Goal: Task Accomplishment & Management: Use online tool/utility

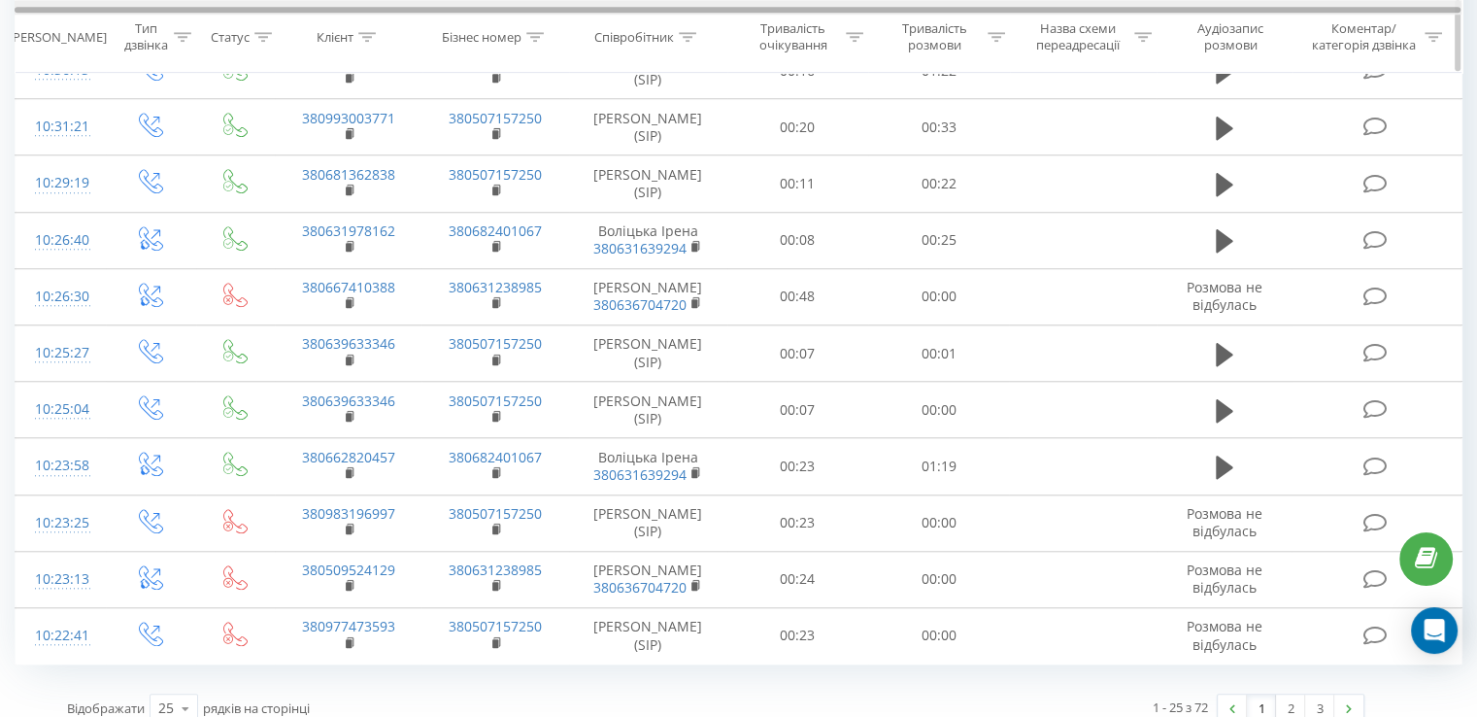
scroll to position [1715, 0]
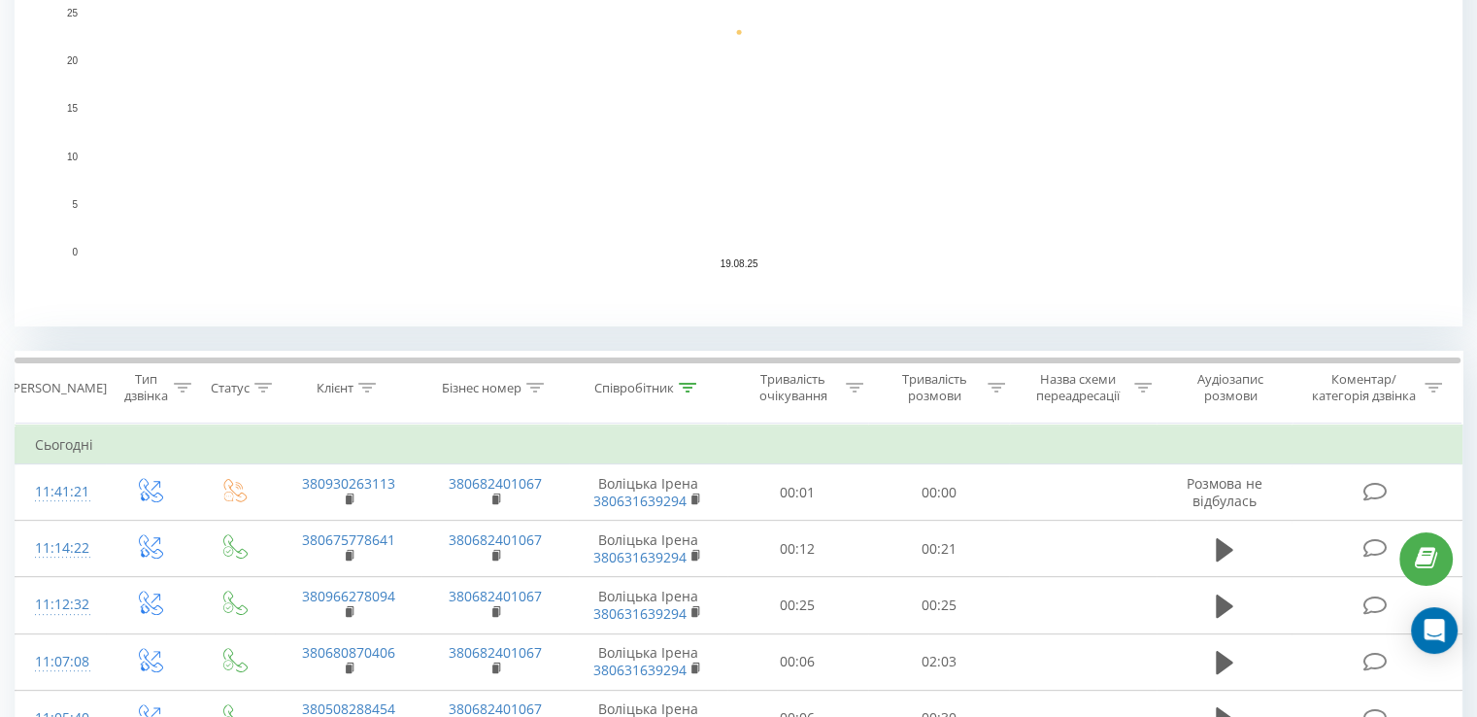
scroll to position [631, 0]
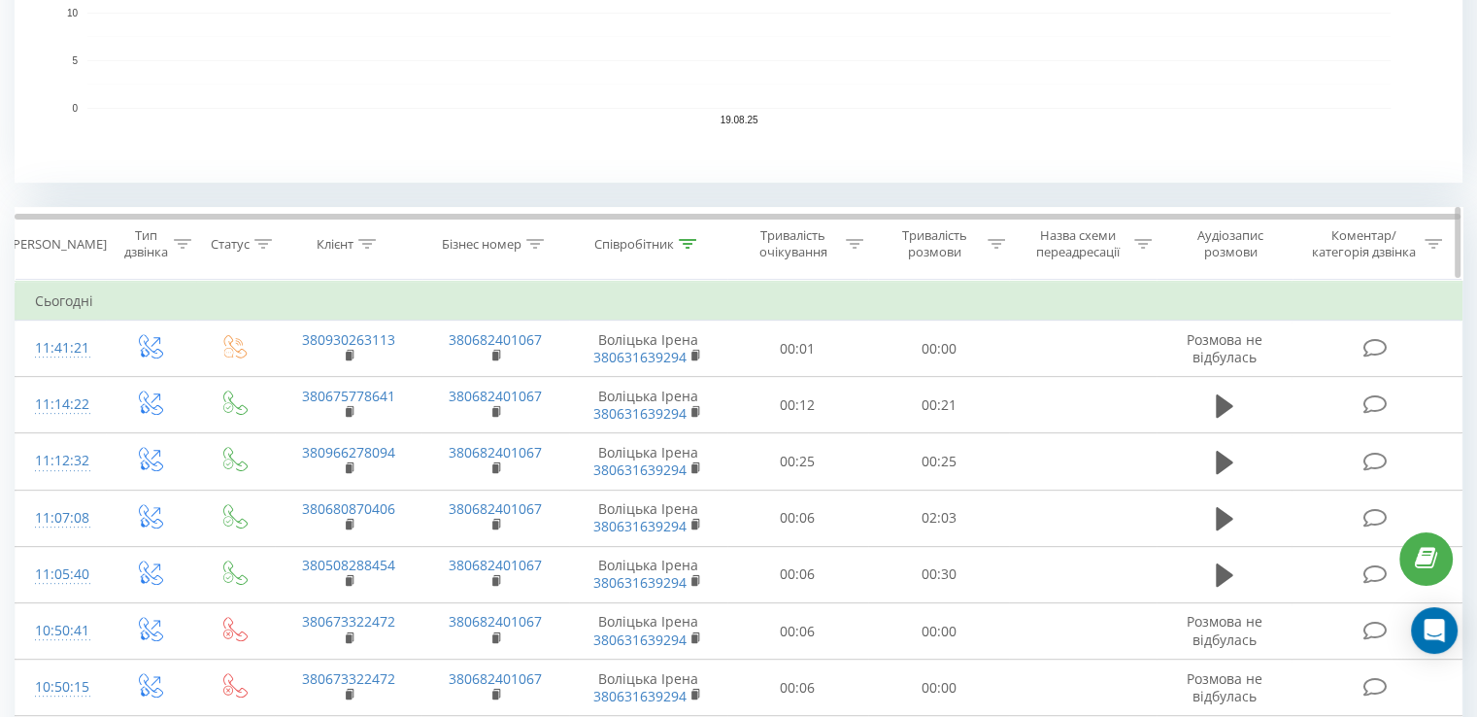
click at [696, 241] on icon at bounding box center [687, 244] width 17 height 10
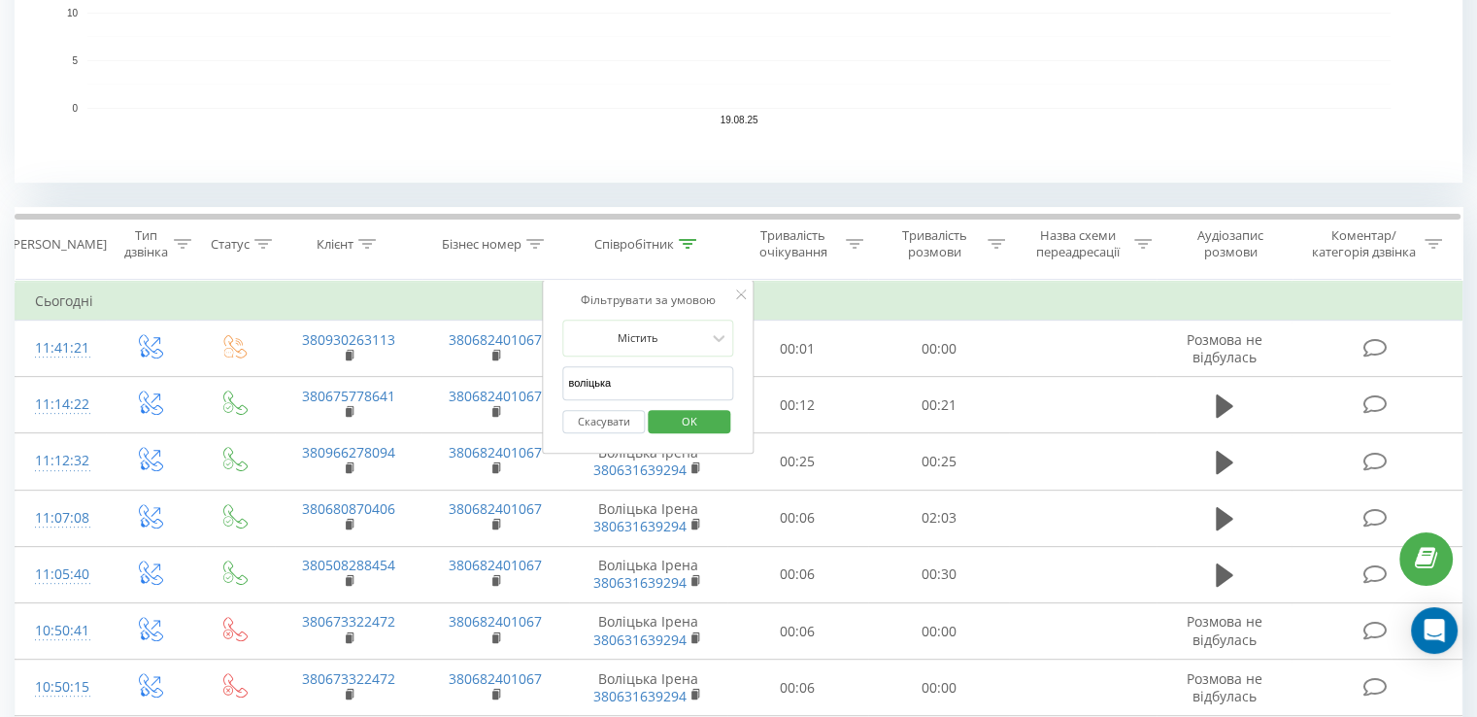
click at [614, 417] on button "Скасувати" at bounding box center [603, 422] width 83 height 24
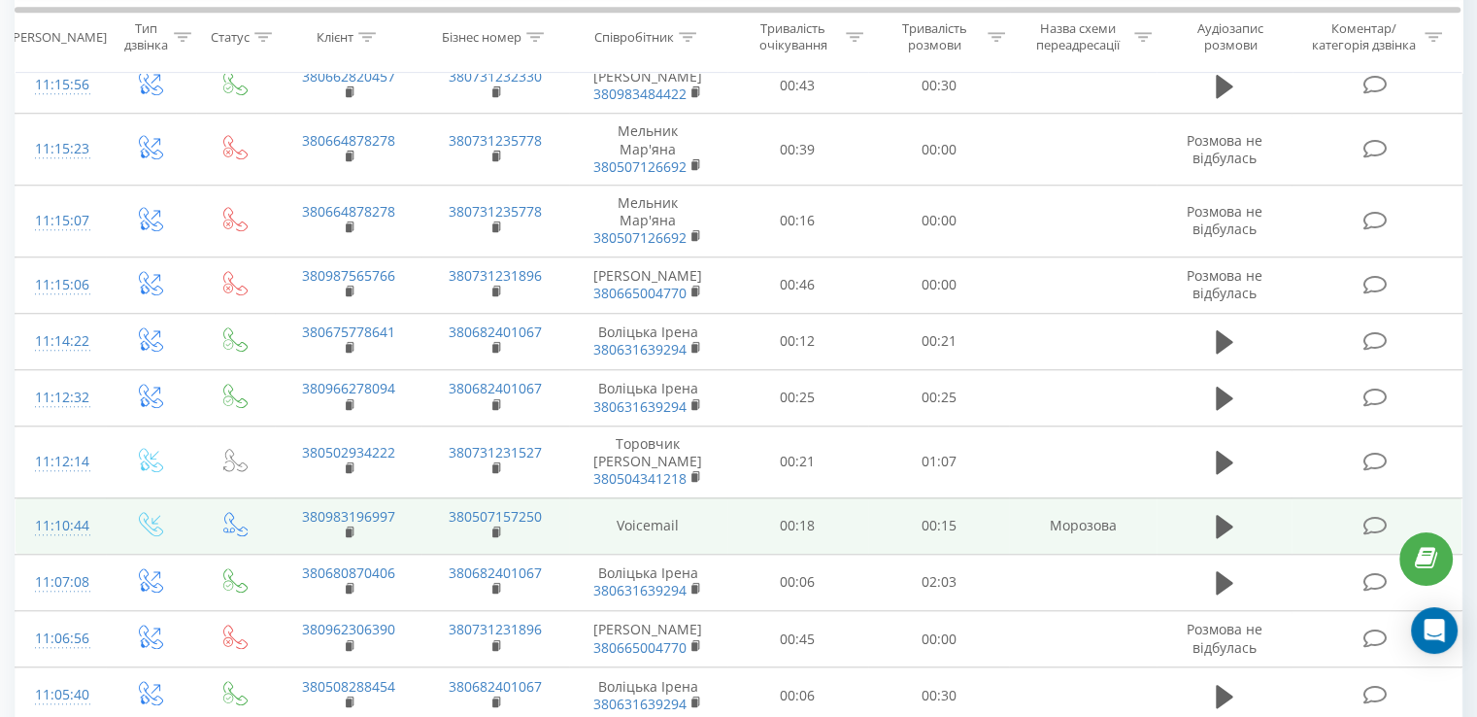
scroll to position [1745, 0]
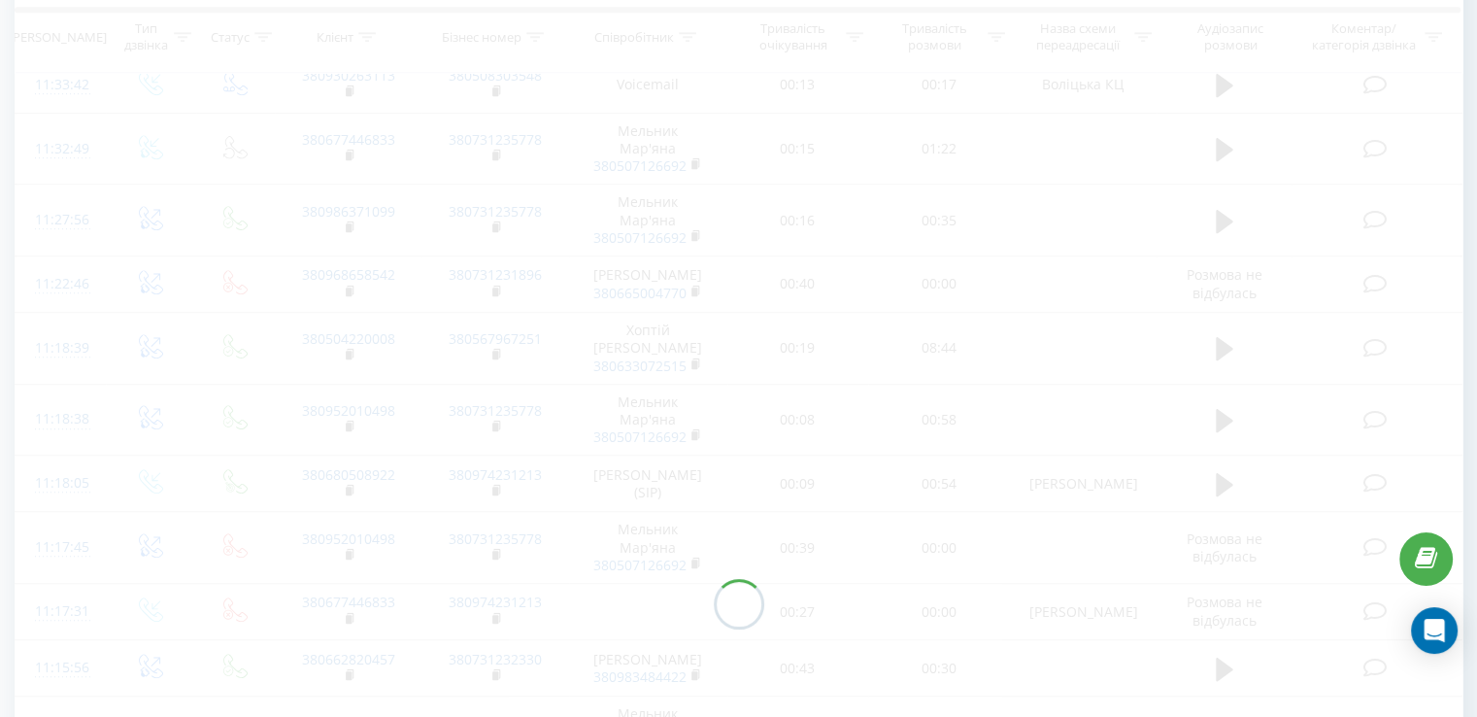
scroll to position [789, 0]
